Goal: Submit feedback/report problem

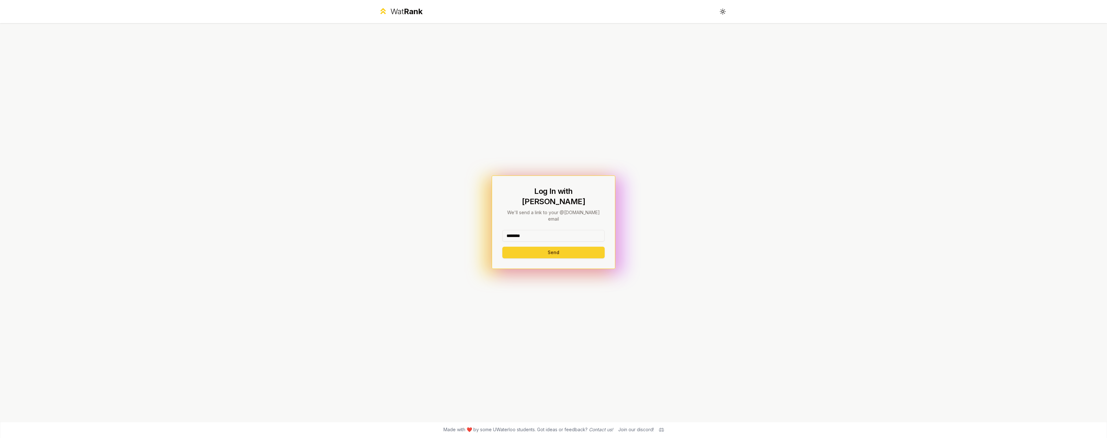
type input "********"
click at [537, 247] on button "Send" at bounding box center [554, 253] width 102 height 12
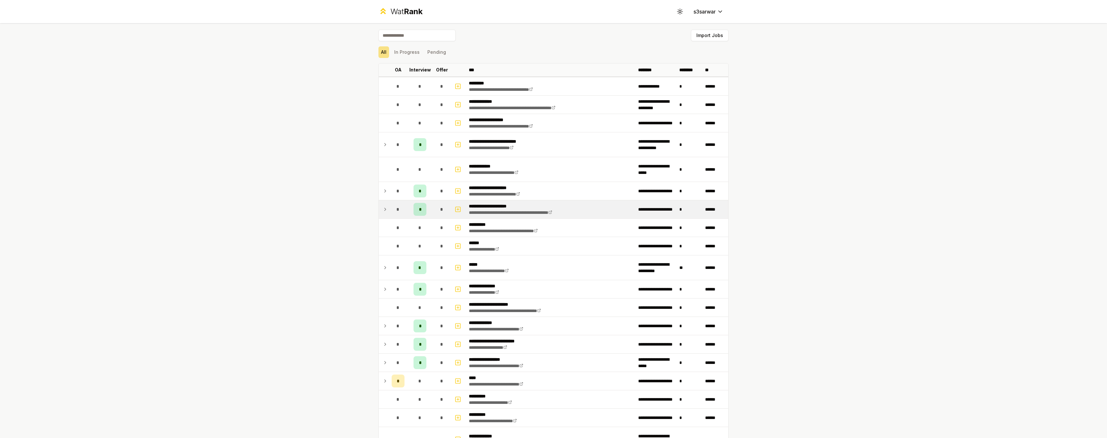
click at [386, 209] on td at bounding box center [384, 209] width 10 height 18
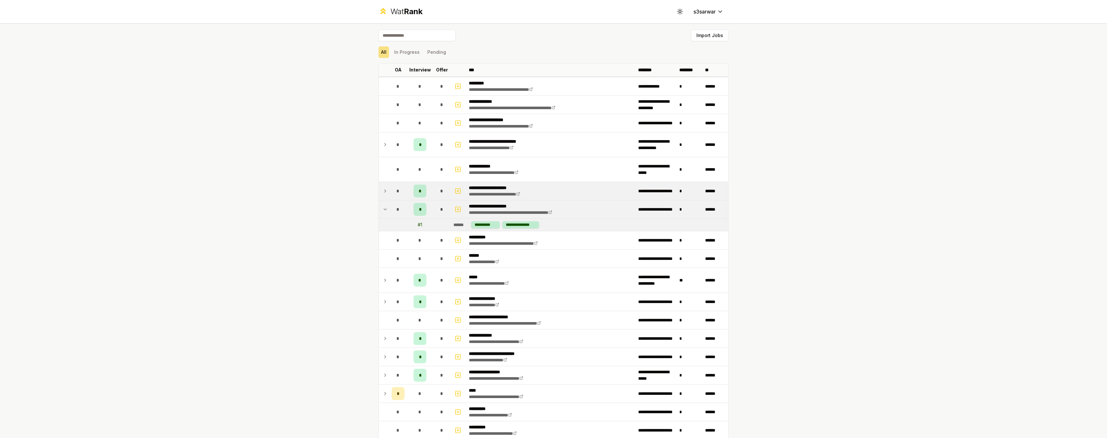
click at [403, 190] on td "*" at bounding box center [398, 191] width 18 height 18
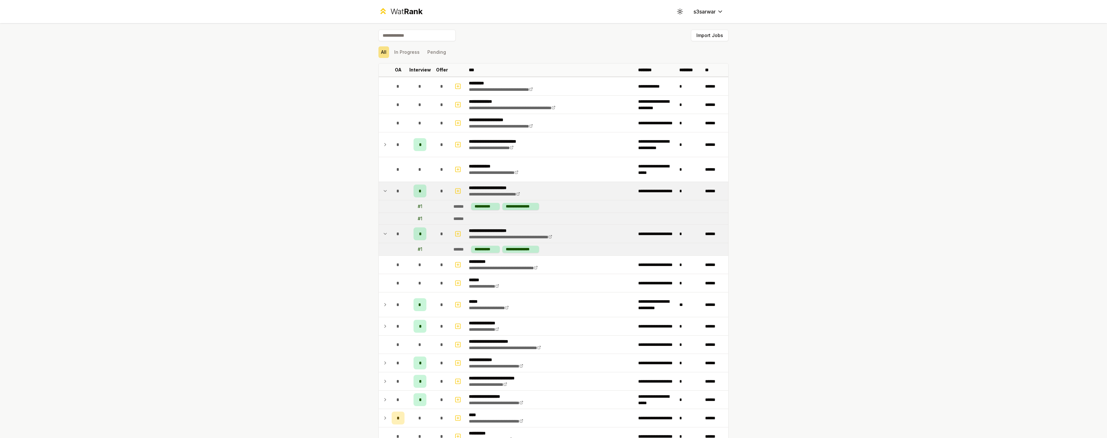
click at [403, 190] on td "*" at bounding box center [398, 191] width 18 height 18
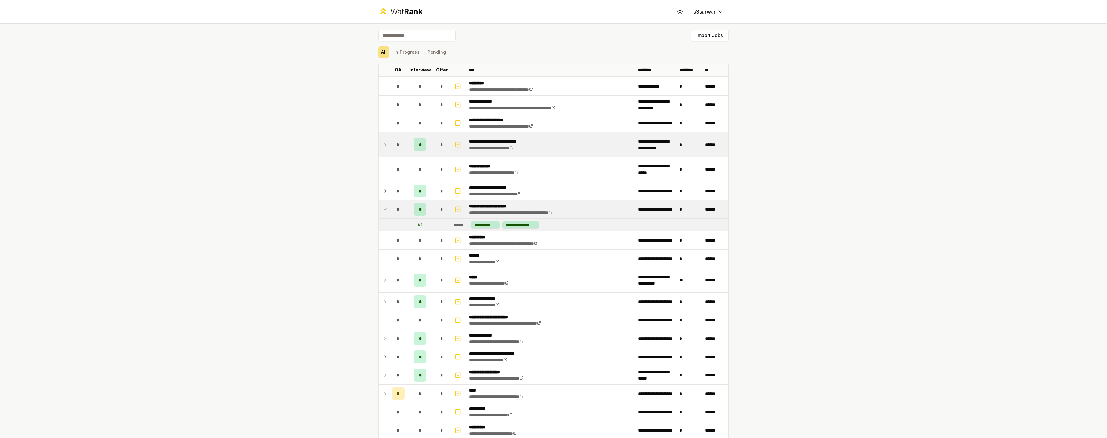
click at [397, 142] on span "*" at bounding box center [398, 144] width 3 height 6
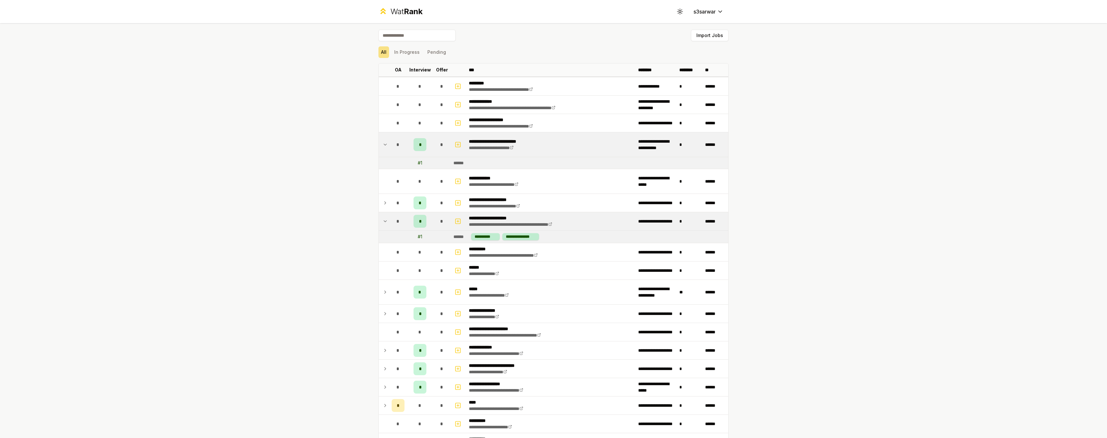
click at [397, 142] on span "*" at bounding box center [398, 144] width 3 height 6
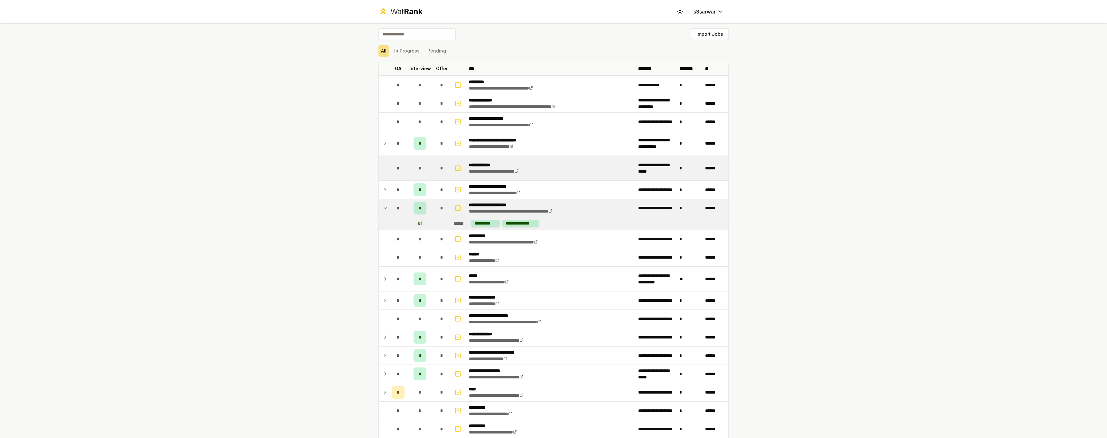
scroll to position [8, 0]
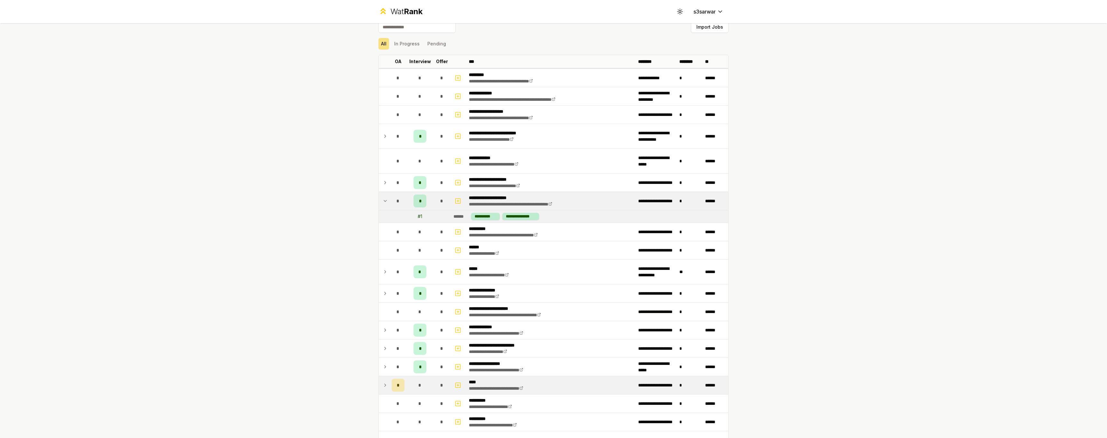
click at [383, 383] on icon at bounding box center [385, 385] width 5 height 8
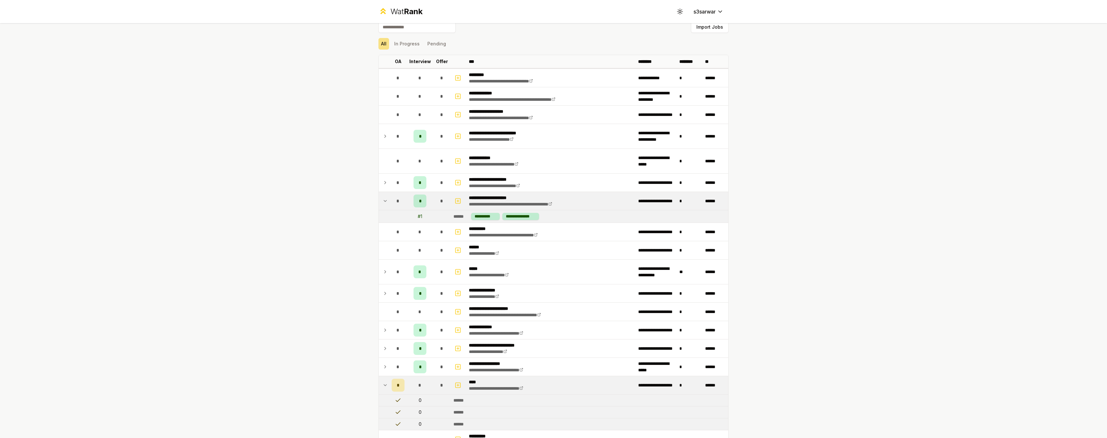
click at [383, 383] on icon at bounding box center [385, 385] width 5 height 8
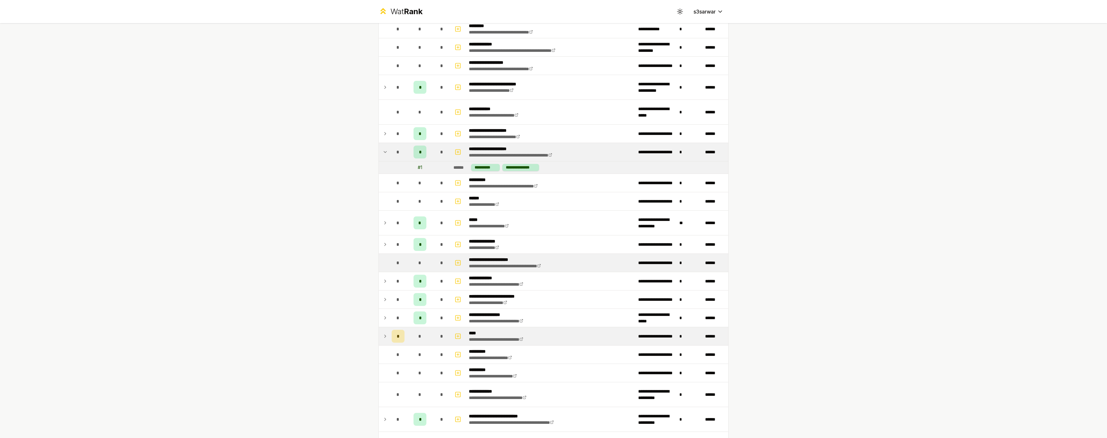
scroll to position [67, 0]
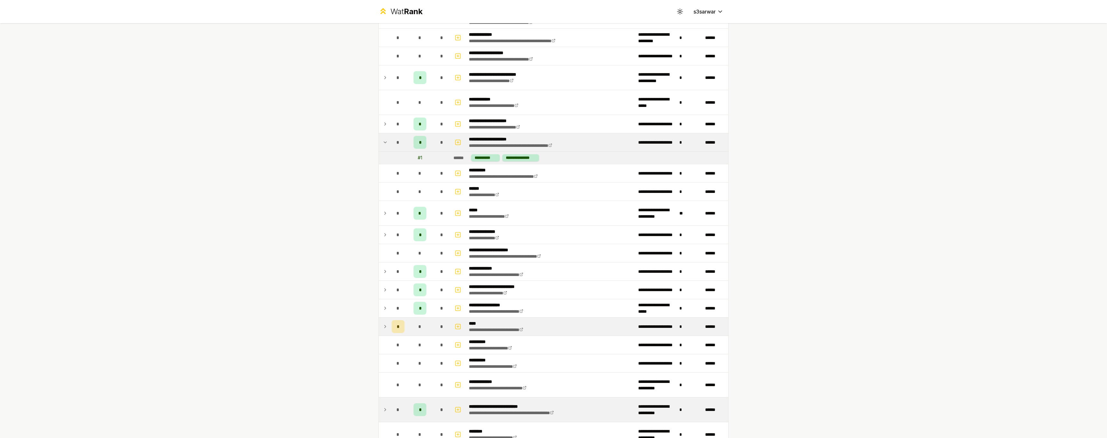
drag, startPoint x: 417, startPoint y: 408, endPoint x: 417, endPoint y: 403, distance: 4.5
click at [419, 408] on span "*" at bounding box center [420, 409] width 2 height 6
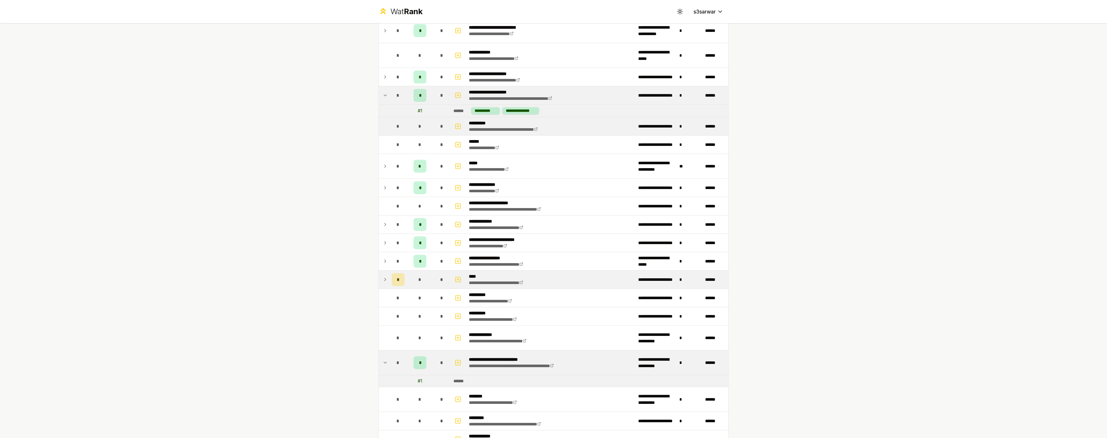
scroll to position [100, 0]
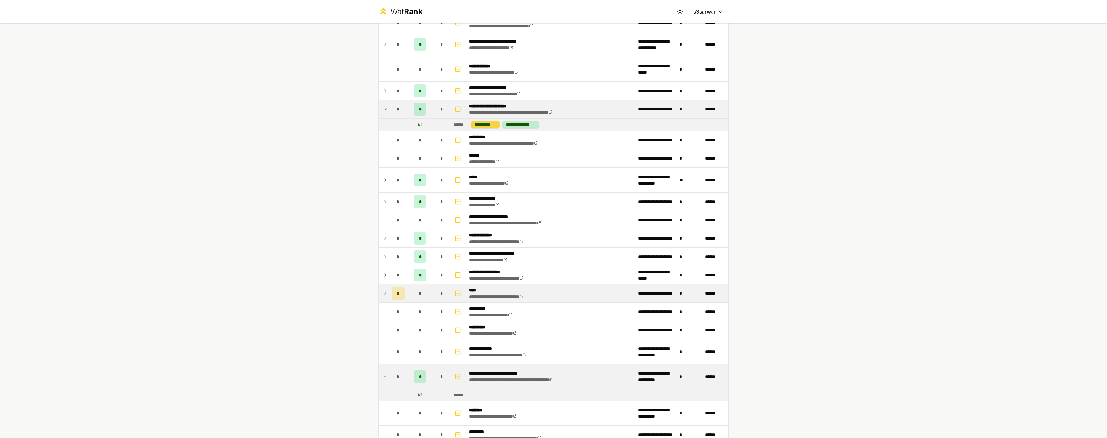
click at [486, 125] on div "**********" at bounding box center [485, 124] width 29 height 7
click at [518, 124] on div "**********" at bounding box center [521, 124] width 37 height 7
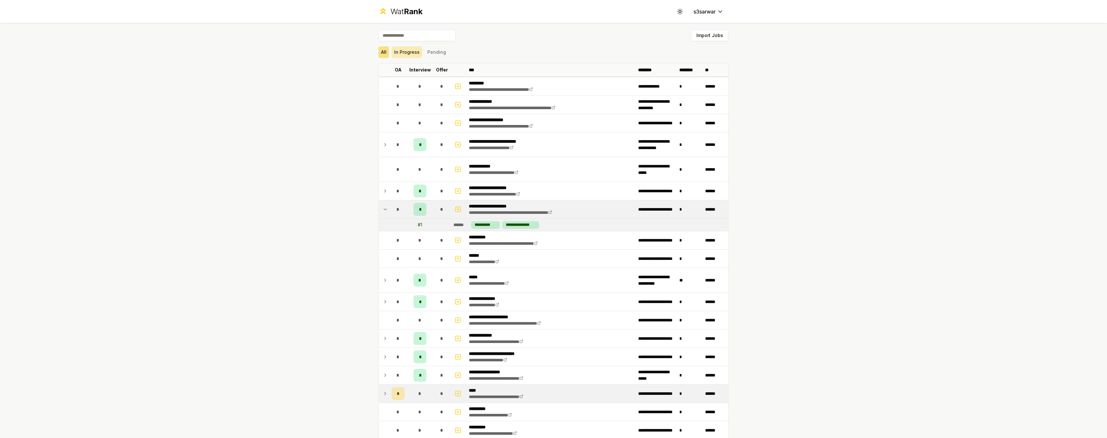
click at [410, 54] on button "In Progress" at bounding box center [407, 52] width 31 height 12
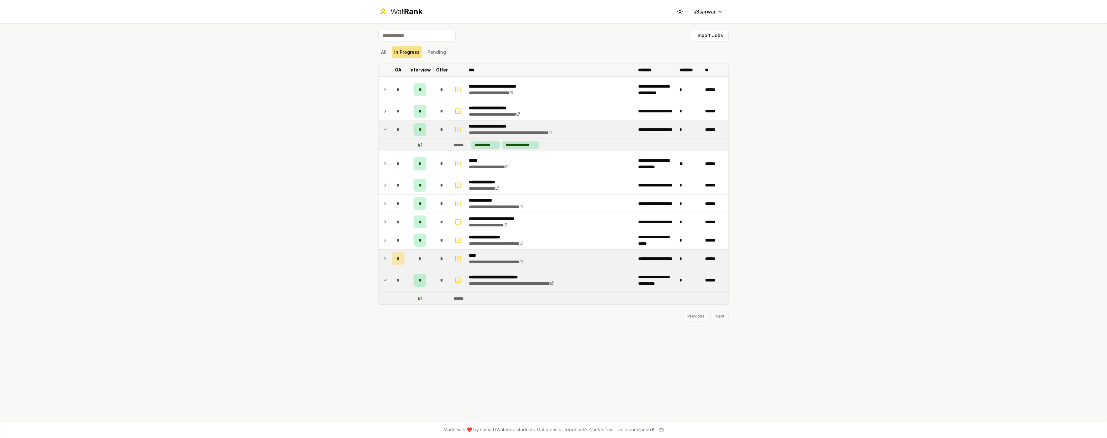
click at [418, 69] on p "Interview" at bounding box center [420, 70] width 22 height 6
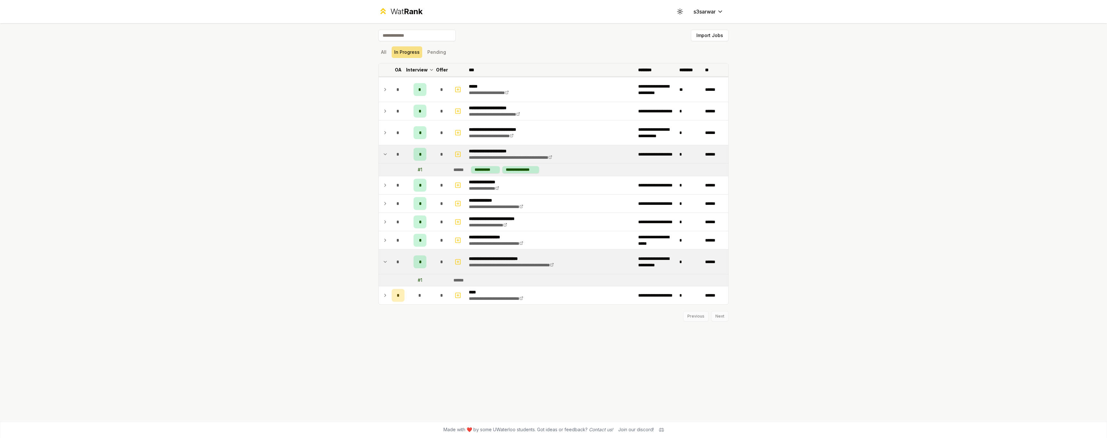
click at [418, 69] on p "Interview" at bounding box center [417, 70] width 22 height 6
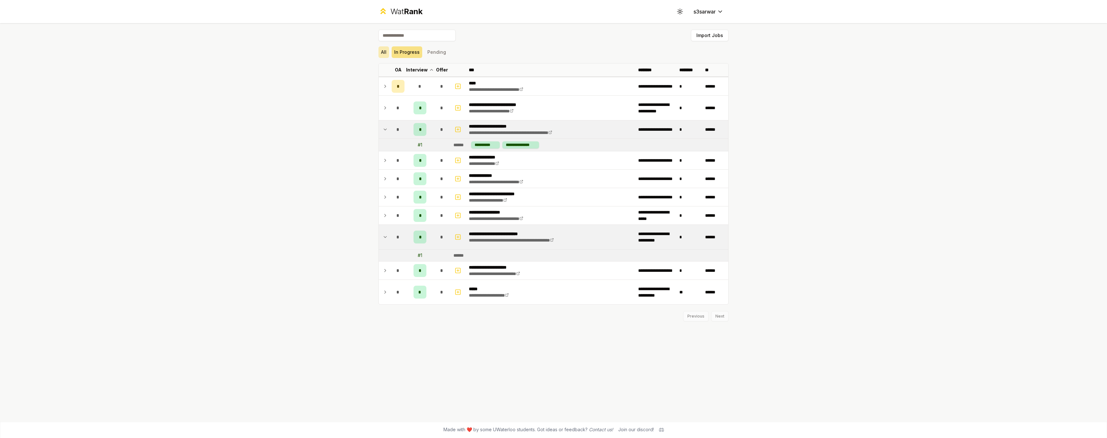
click at [387, 52] on button "All" at bounding box center [384, 52] width 11 height 12
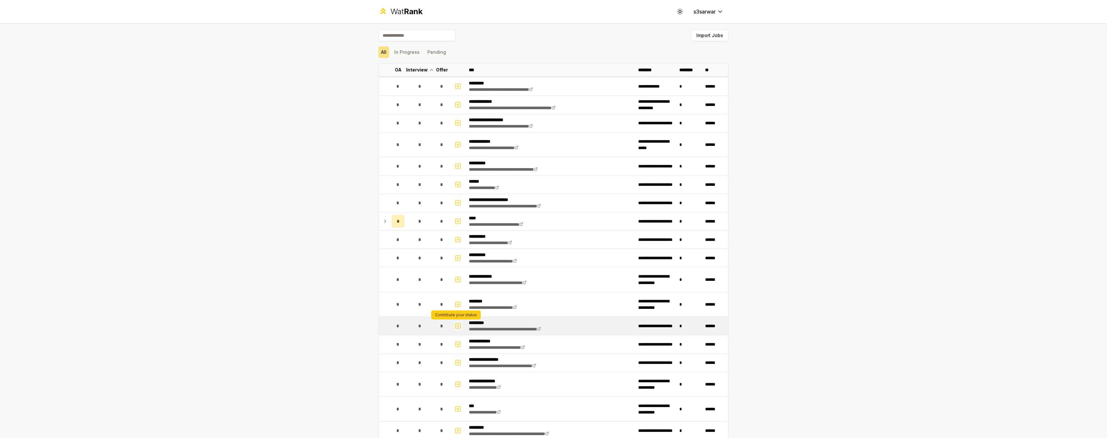
click at [457, 326] on icon "button" at bounding box center [458, 326] width 2 height 0
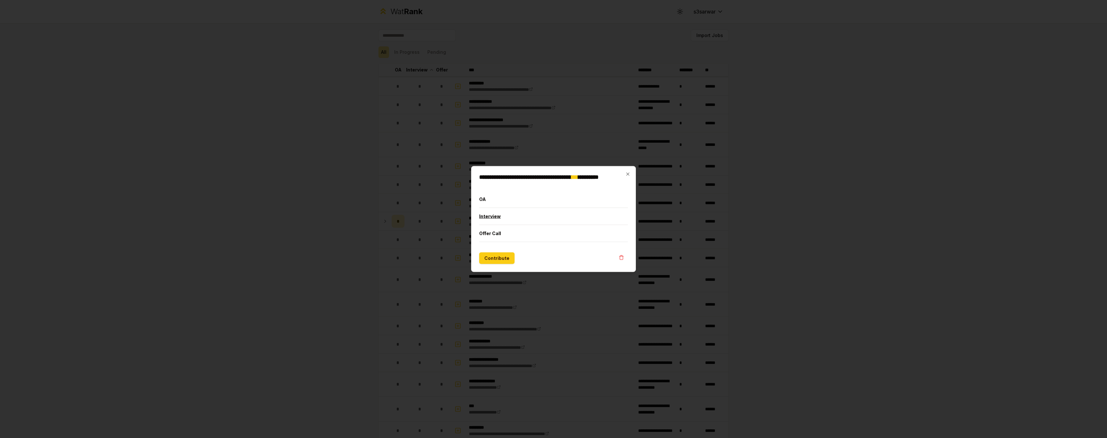
click at [504, 219] on button "Interview" at bounding box center [553, 216] width 149 height 17
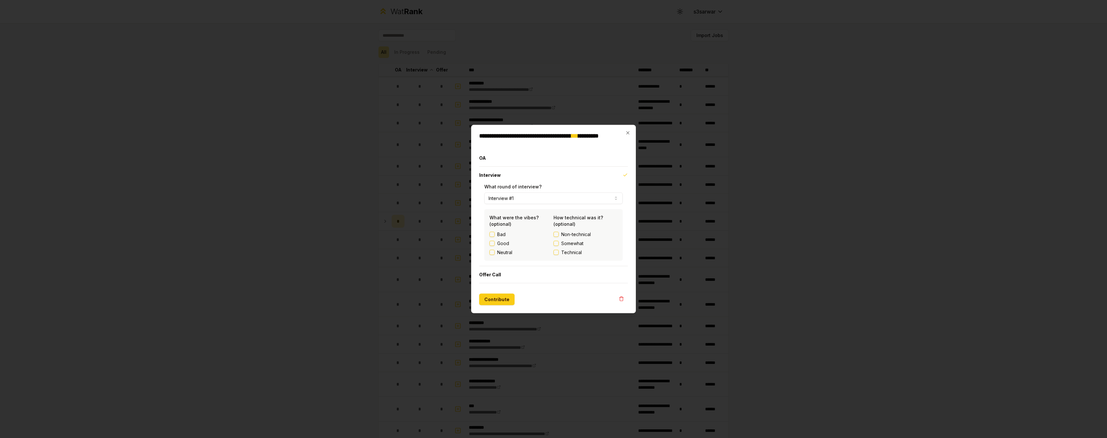
click at [563, 242] on span "Somewhat" at bounding box center [572, 243] width 22 height 6
click at [559, 242] on button "Somewhat" at bounding box center [556, 243] width 5 height 5
click at [556, 253] on button "Technical" at bounding box center [556, 252] width 5 height 5
click at [558, 243] on button "Somewhat" at bounding box center [556, 243] width 5 height 5
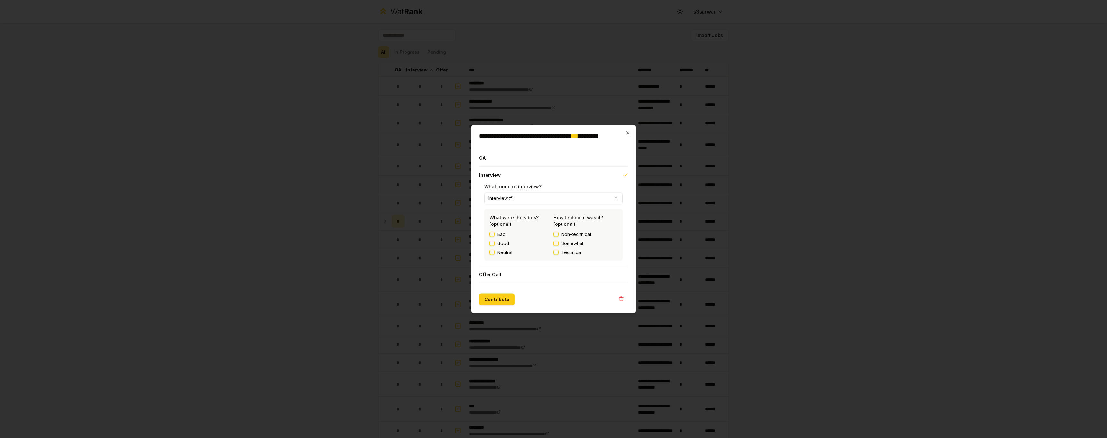
click at [491, 250] on button "Neutral" at bounding box center [492, 252] width 5 height 5
click at [492, 237] on button "Bad" at bounding box center [492, 234] width 5 height 5
click at [492, 245] on button "Good" at bounding box center [492, 243] width 5 height 5
click at [519, 200] on button "Interview #1" at bounding box center [553, 199] width 138 height 12
select select "*"
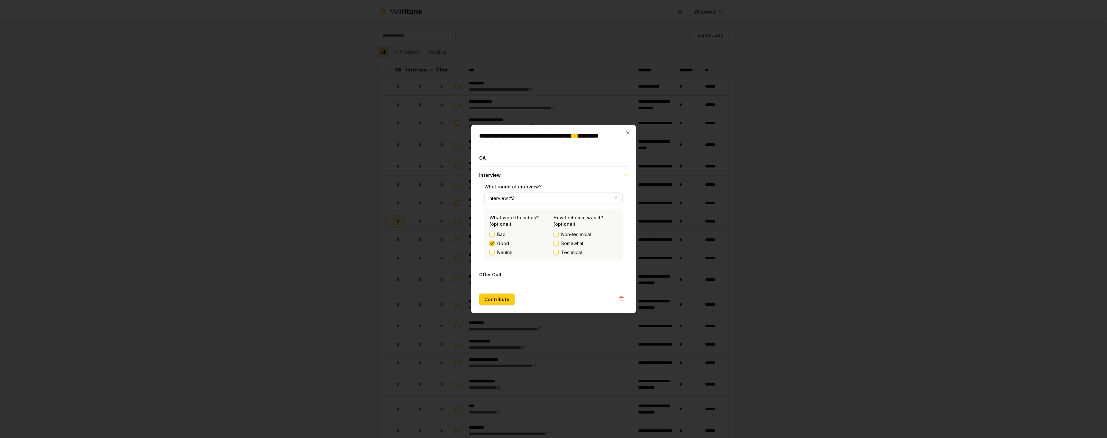
click at [521, 159] on button "OA" at bounding box center [553, 158] width 149 height 17
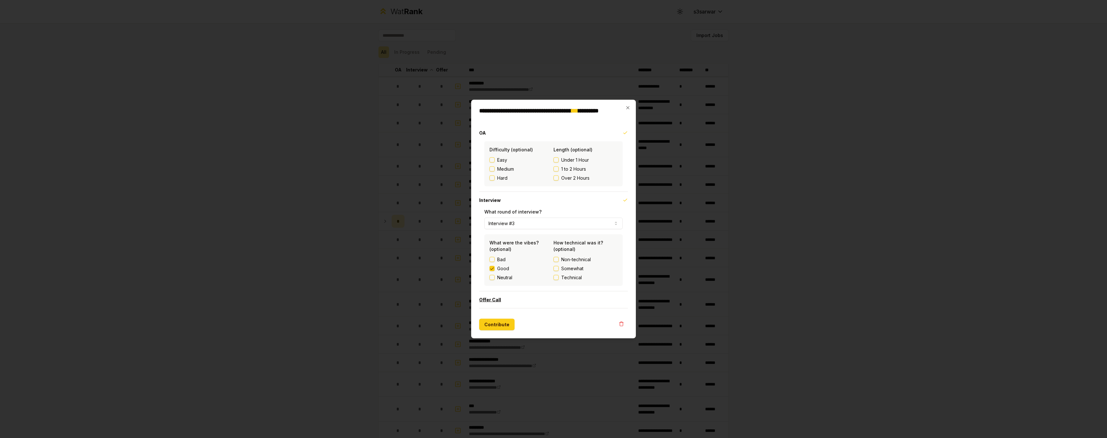
click at [507, 296] on button "Offer Call" at bounding box center [553, 299] width 149 height 17
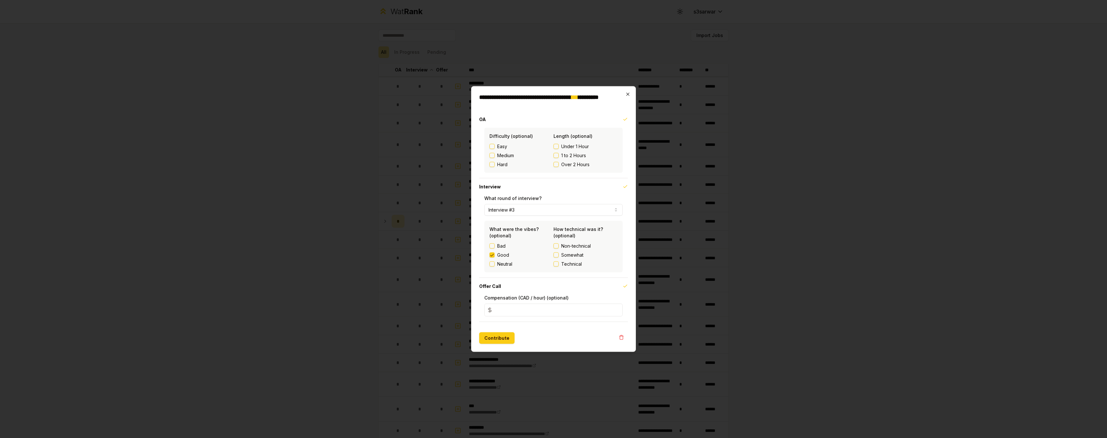
click at [629, 96] on icon "button" at bounding box center [627, 94] width 5 height 5
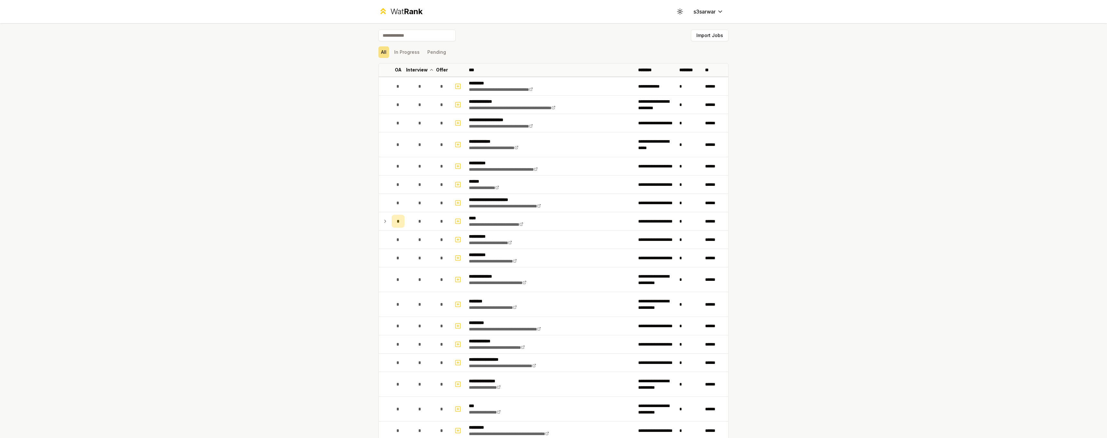
scroll to position [144, 0]
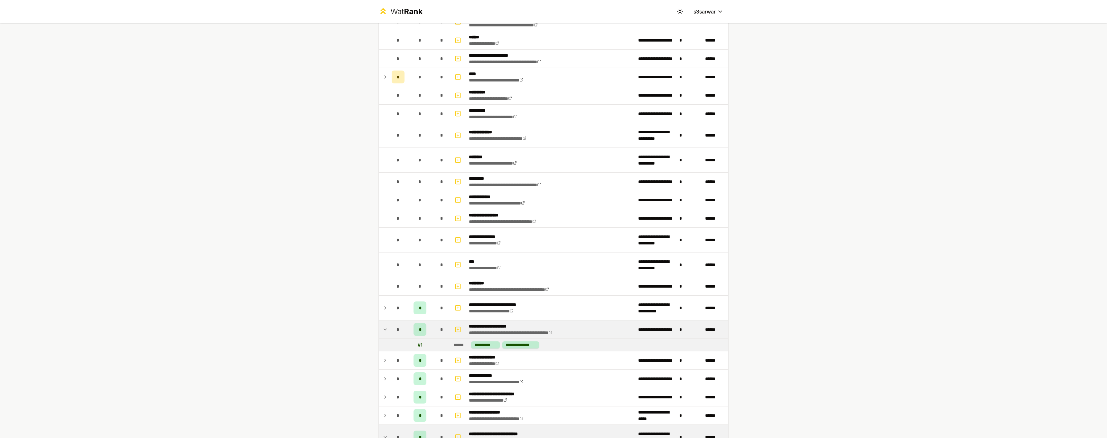
click at [775, 117] on div "**********" at bounding box center [553, 219] width 1107 height 438
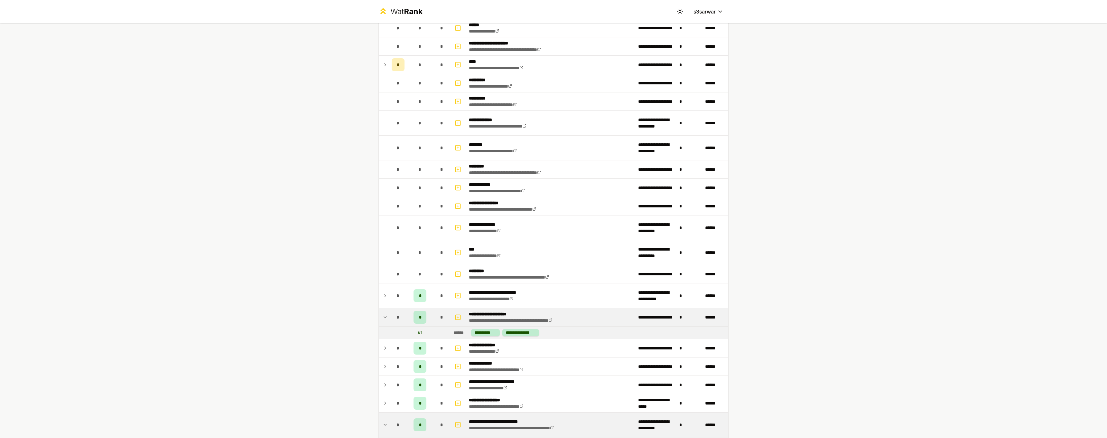
scroll to position [174, 0]
